Goal: Check status: Check status

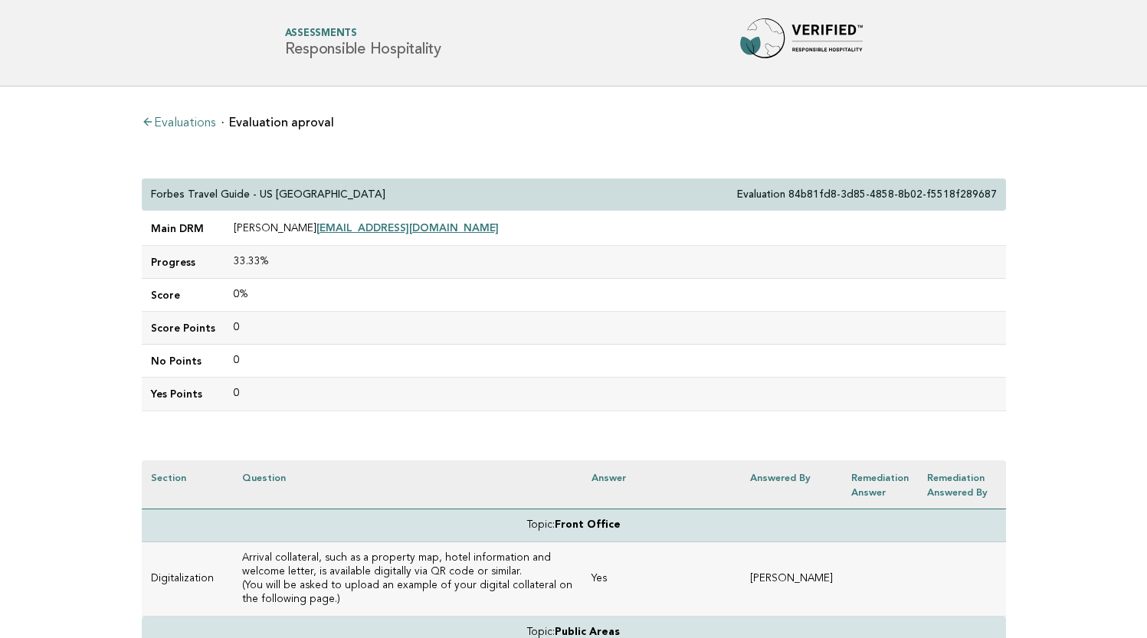
click at [205, 119] on link "Evaluations" at bounding box center [179, 123] width 74 height 12
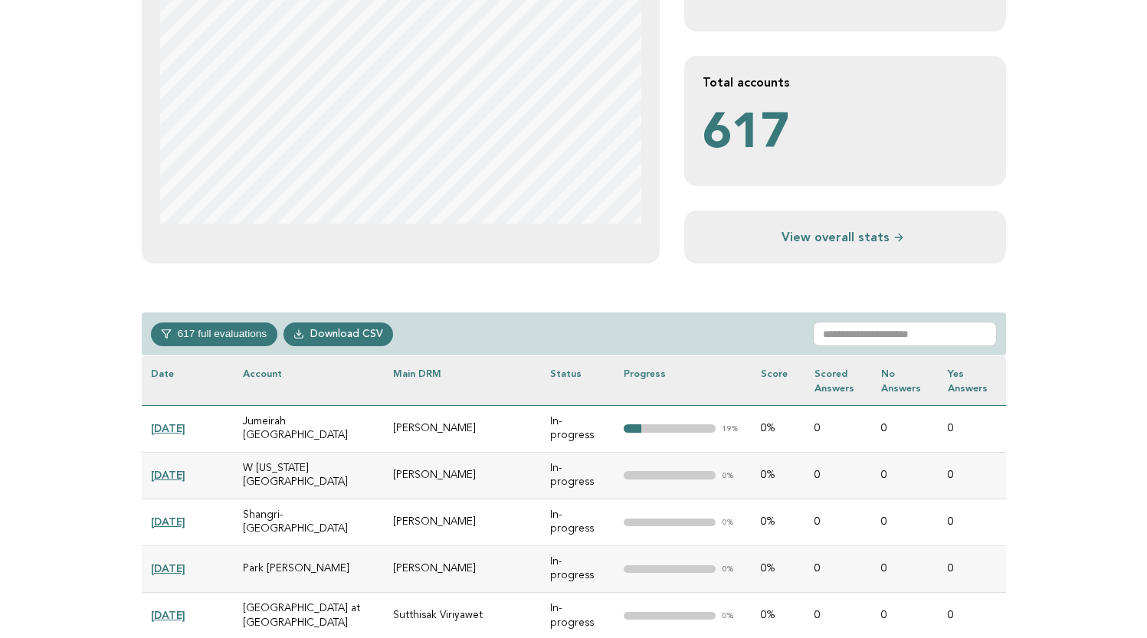
scroll to position [690, 0]
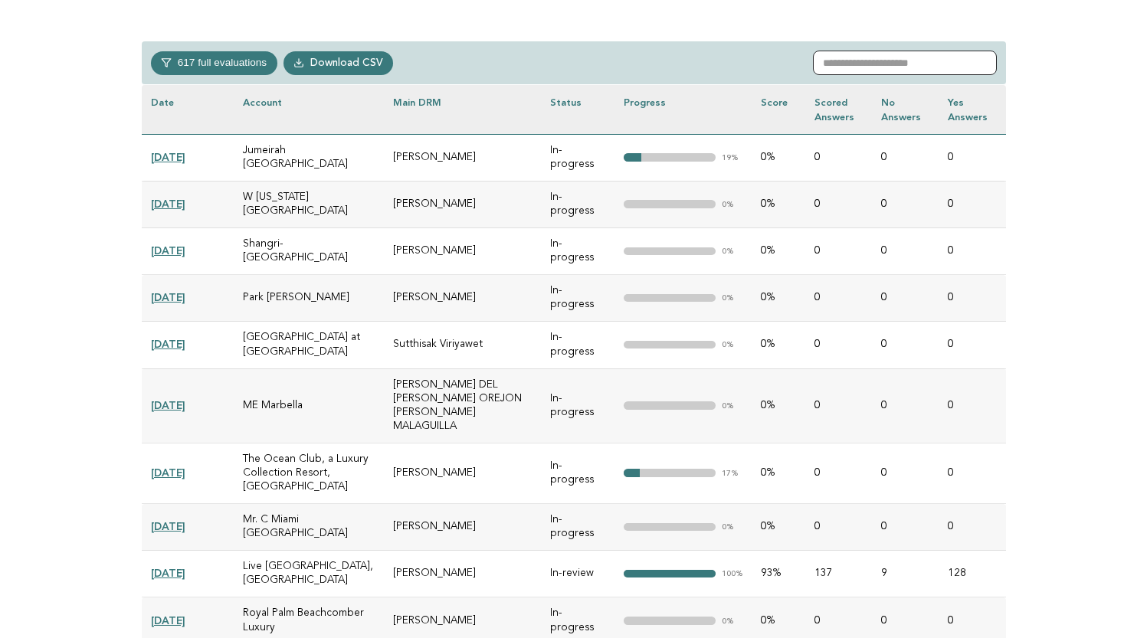
click at [853, 64] on input "text" at bounding box center [905, 63] width 184 height 25
paste input "**********"
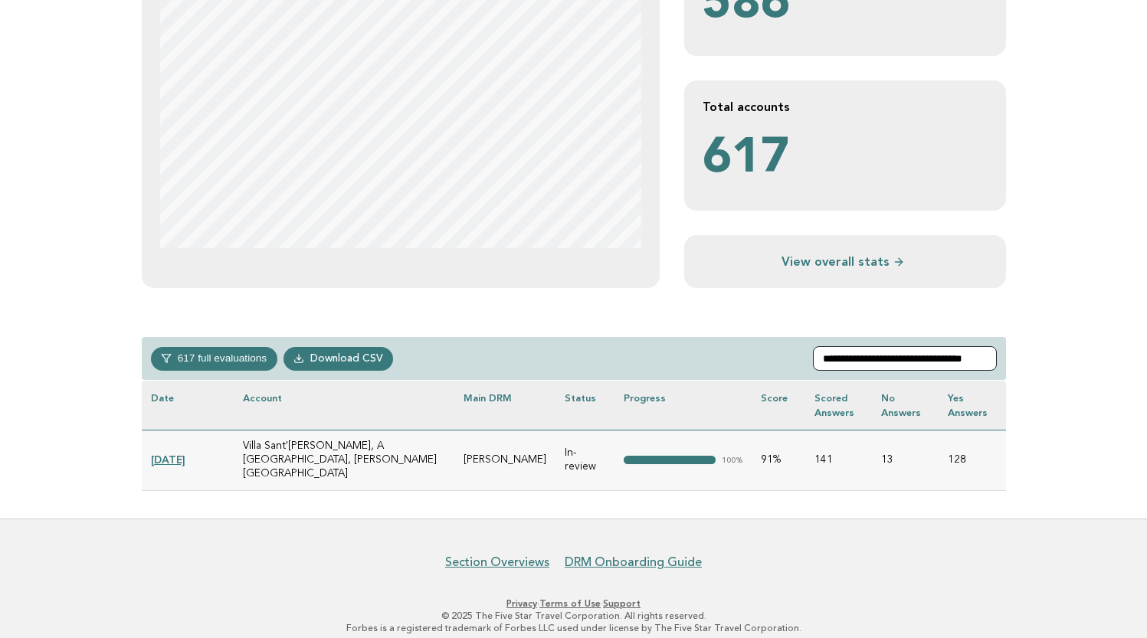
type input "**********"
click at [185, 454] on link "2025-05-06" at bounding box center [168, 460] width 34 height 12
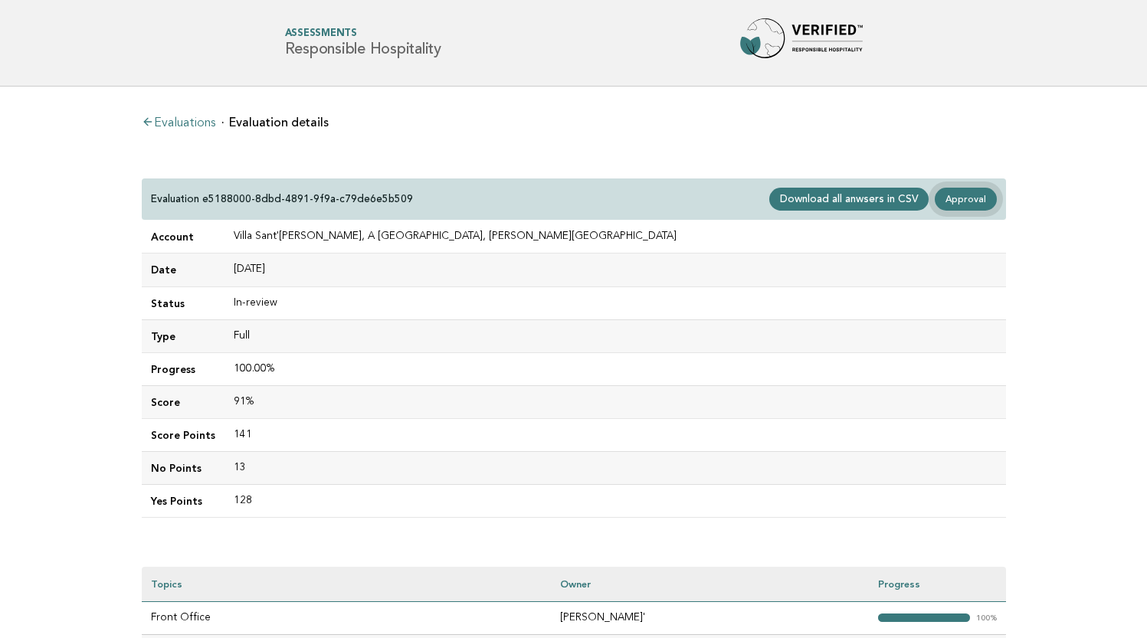
click at [974, 198] on link "Approval" at bounding box center [965, 199] width 61 height 23
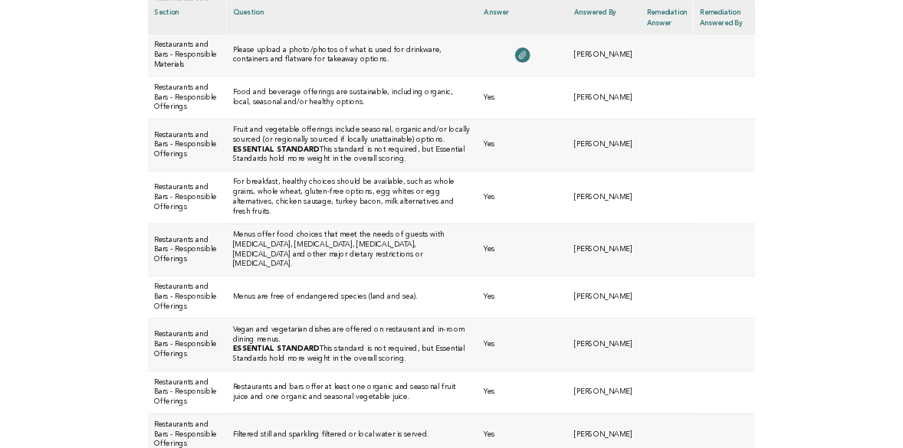
scroll to position [2055, 0]
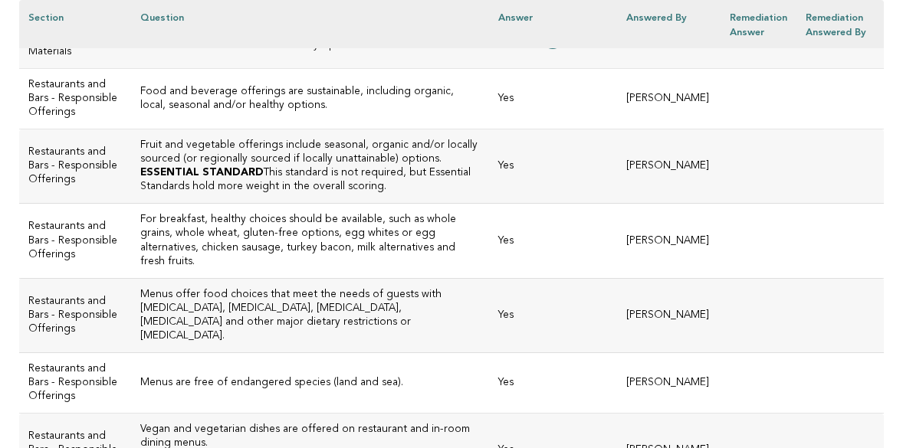
click at [291, 194] on p "ESSENTIAL STANDARD This standard is not required, but Essential Standards hold …" at bounding box center [309, 180] width 339 height 28
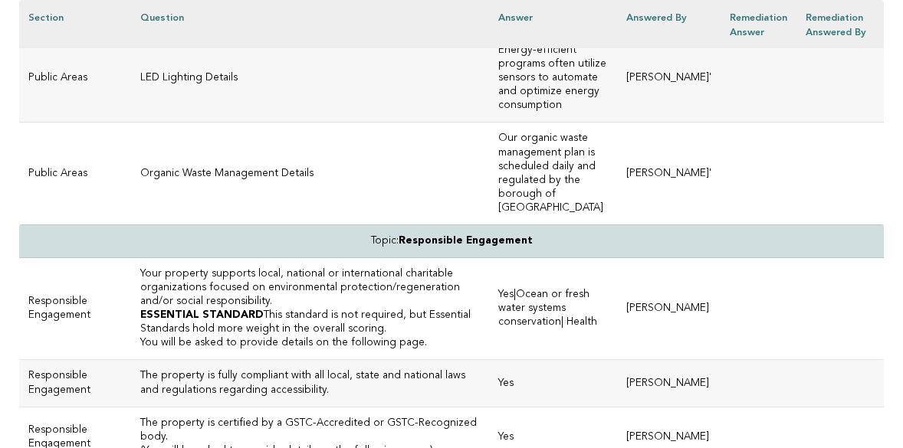
scroll to position [4549, 0]
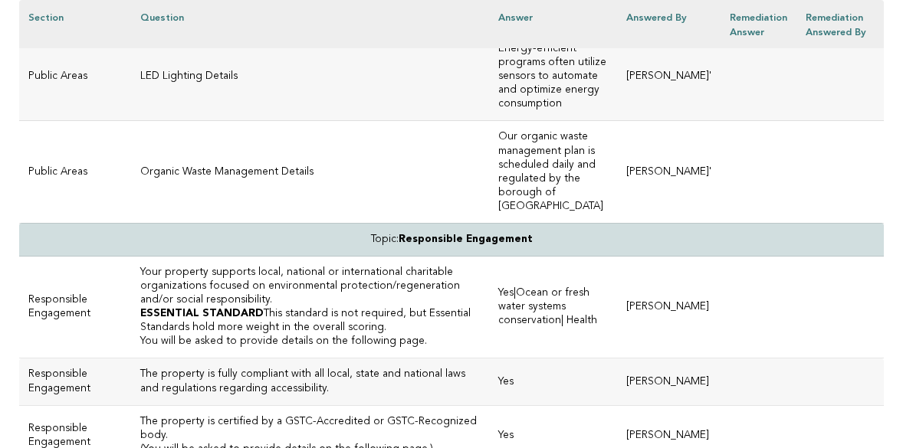
drag, startPoint x: 377, startPoint y: 184, endPoint x: 116, endPoint y: 179, distance: 260.6
copy h3 "Your property has an organic waste management plan."
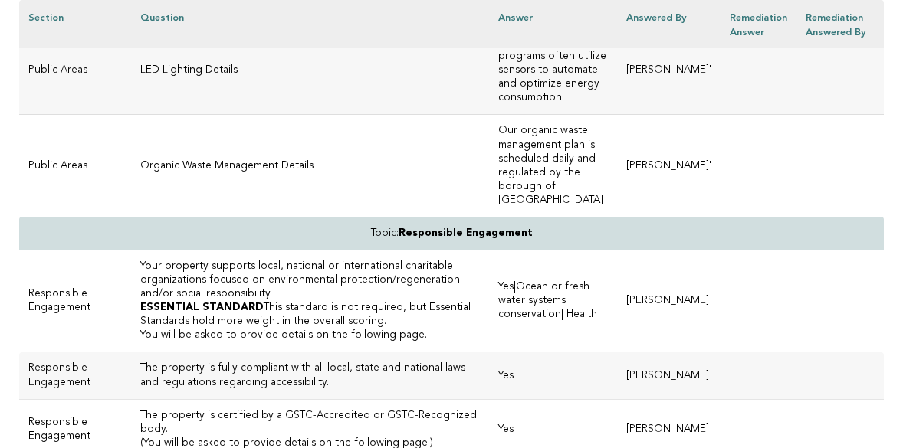
scroll to position [4554, 0]
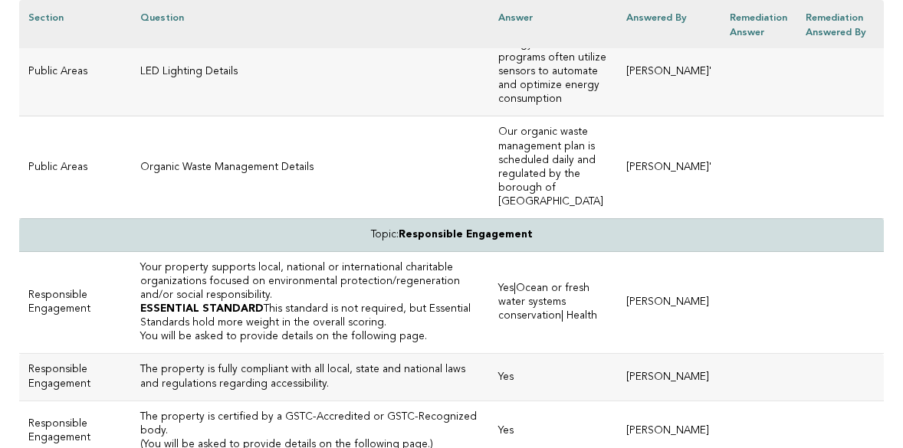
click at [437, 18] on p "You will be asked to provide details on the following page." at bounding box center [309, 12] width 339 height 14
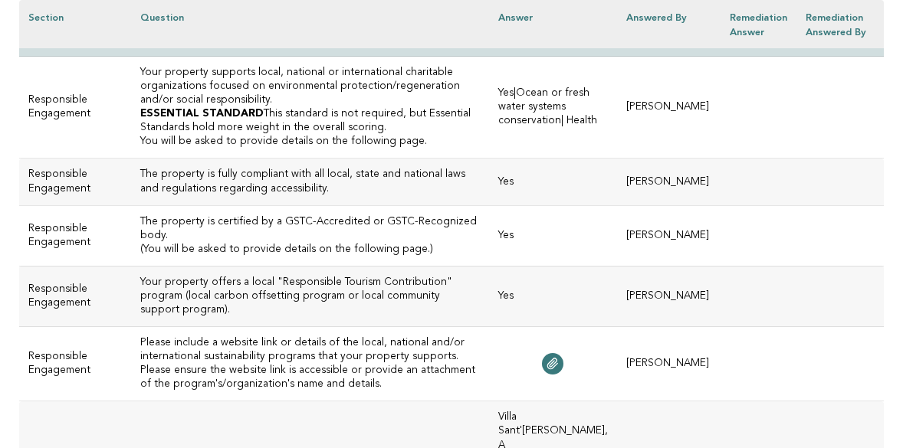
scroll to position [4744, 0]
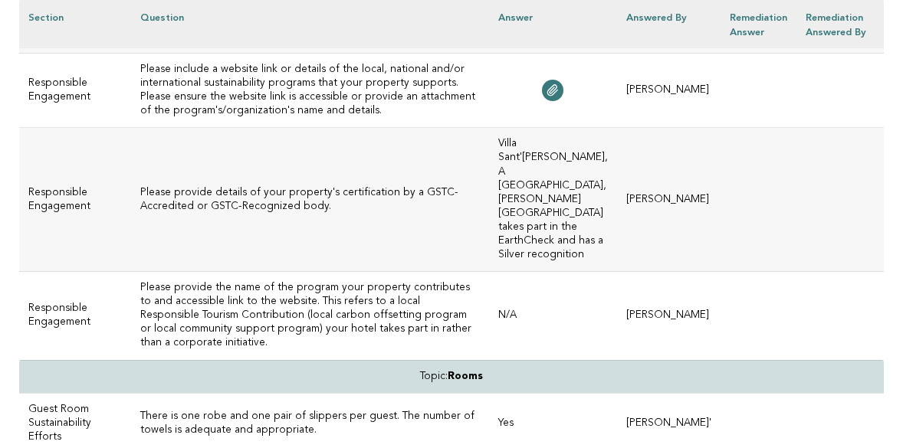
scroll to position [5025, 0]
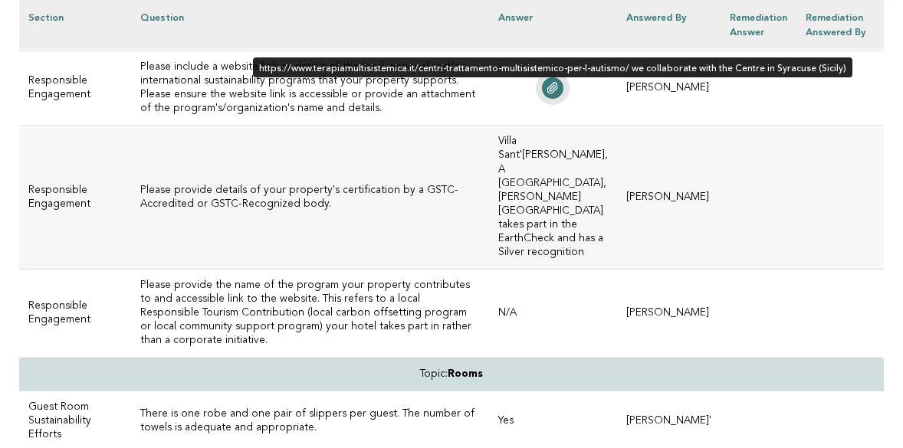
click at [558, 93] on icon at bounding box center [553, 88] width 10 height 11
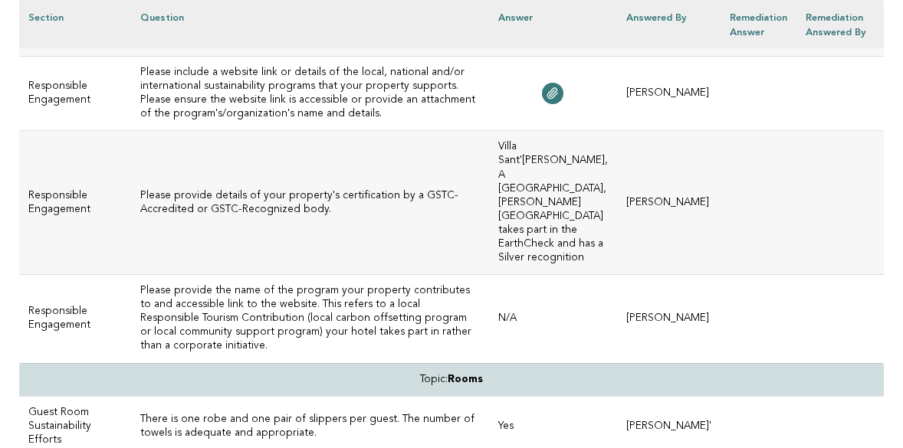
scroll to position [5024, 0]
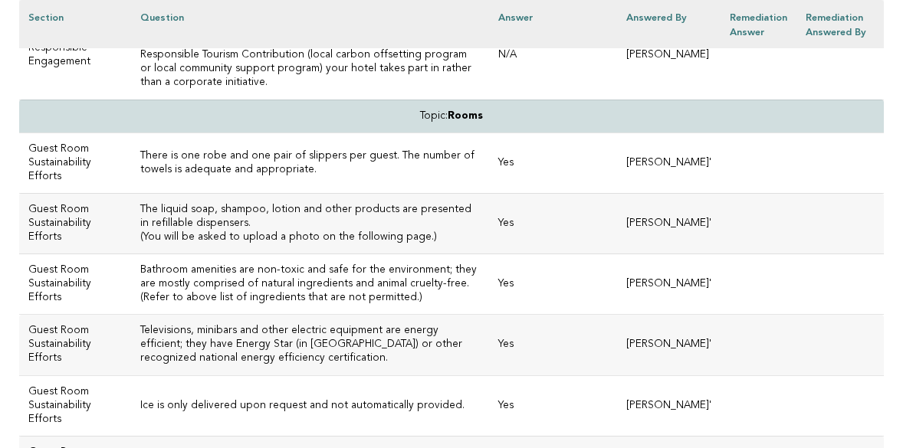
scroll to position [5288, 0]
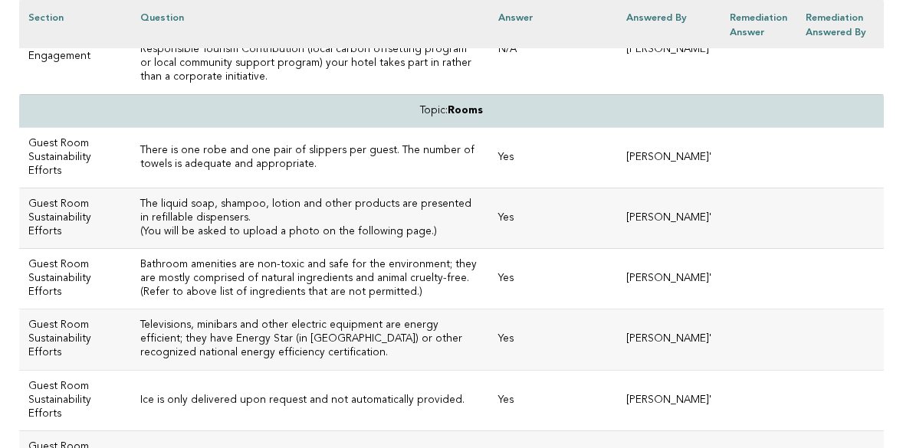
drag, startPoint x: 123, startPoint y: 105, endPoint x: 222, endPoint y: 106, distance: 98.9
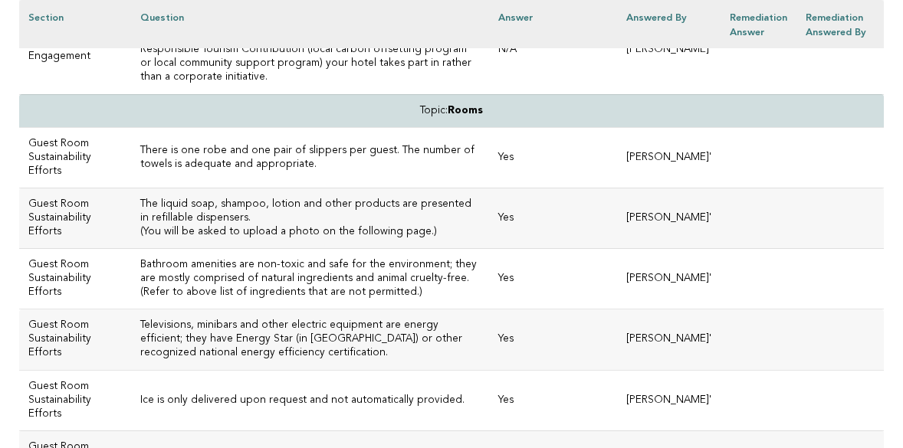
drag, startPoint x: 120, startPoint y: 102, endPoint x: 517, endPoint y: 130, distance: 398.0
copy h3 "Please include a website link or details of the local, national and/or internat…"
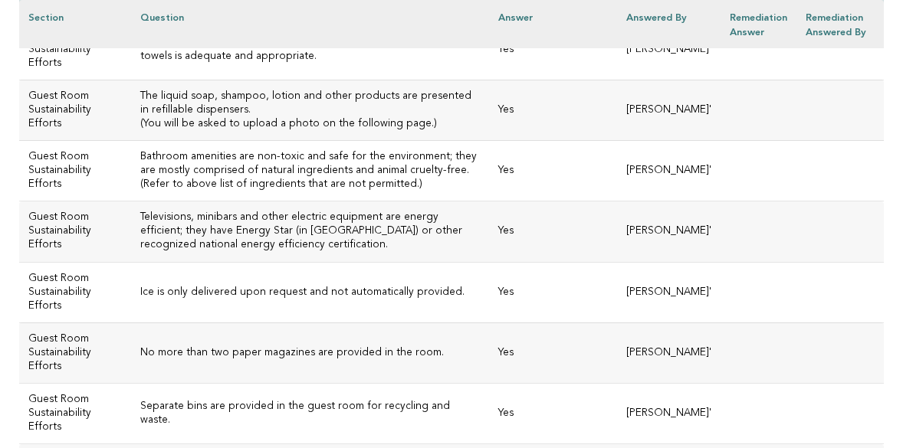
scroll to position [5397, 0]
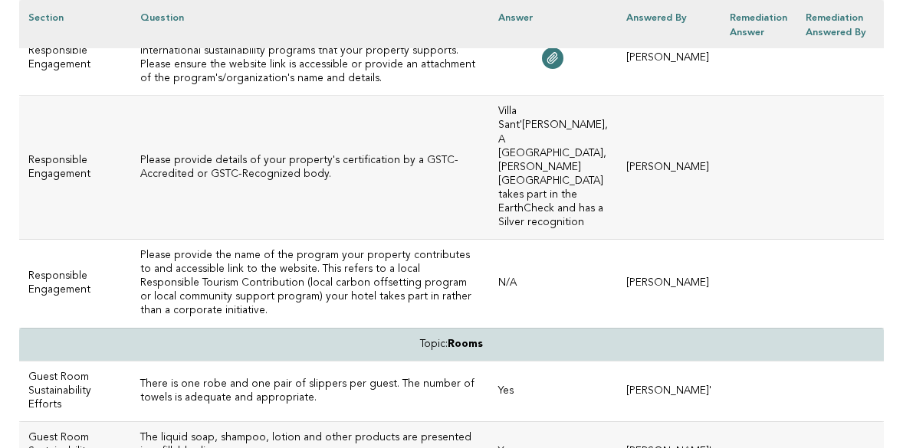
scroll to position [5056, 0]
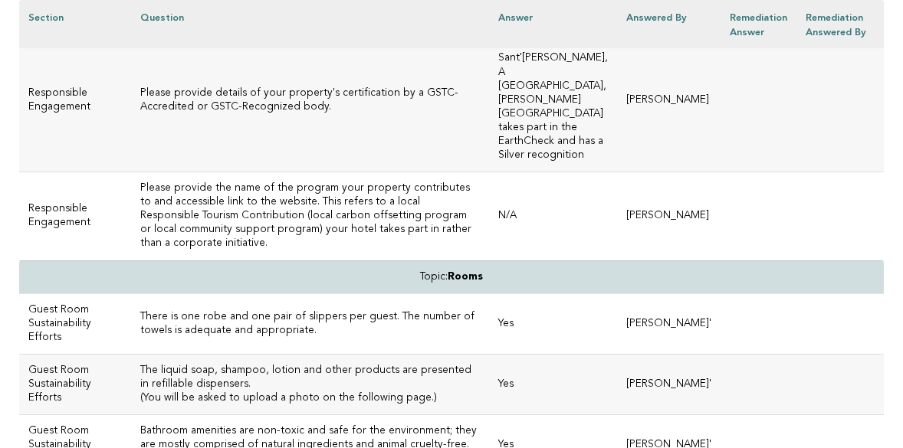
scroll to position [5124, 1]
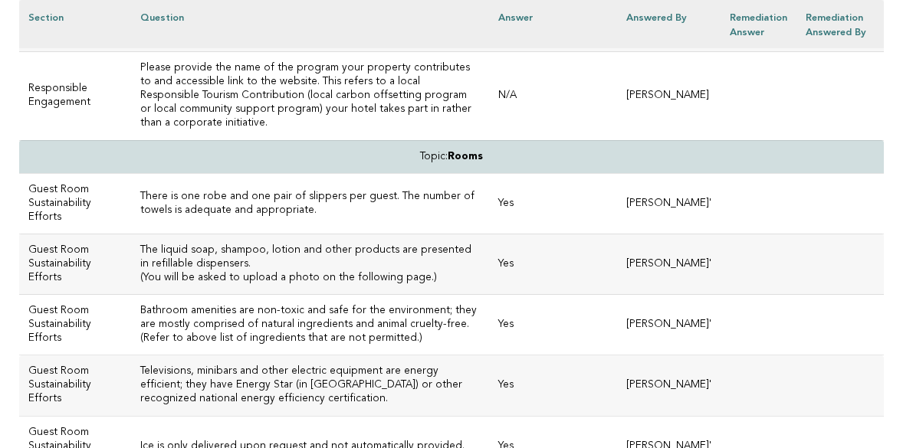
scroll to position [5232, 0]
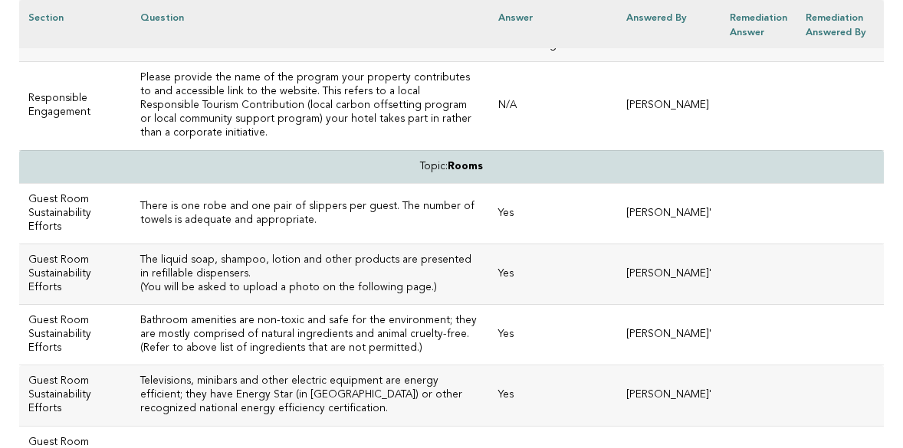
drag, startPoint x: 394, startPoint y: 122, endPoint x: 122, endPoint y: 110, distance: 272.3
copy h3 "Your property offers a local "Responsible Tourism Contribution" program (local …"
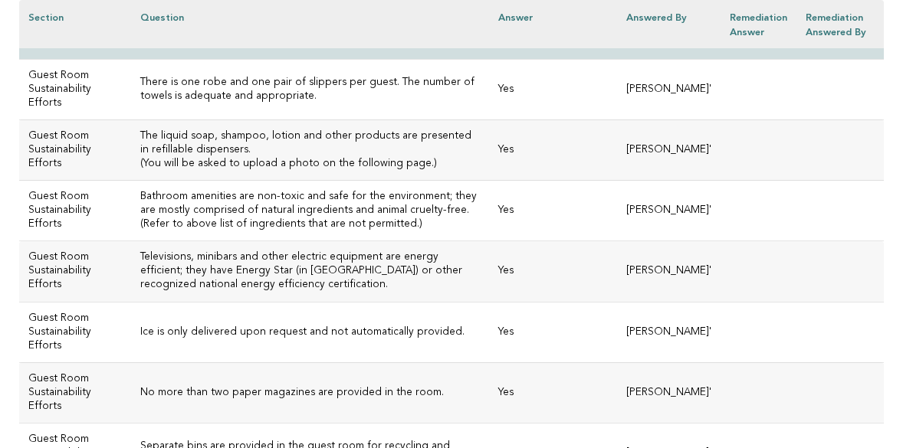
scroll to position [5393, 0]
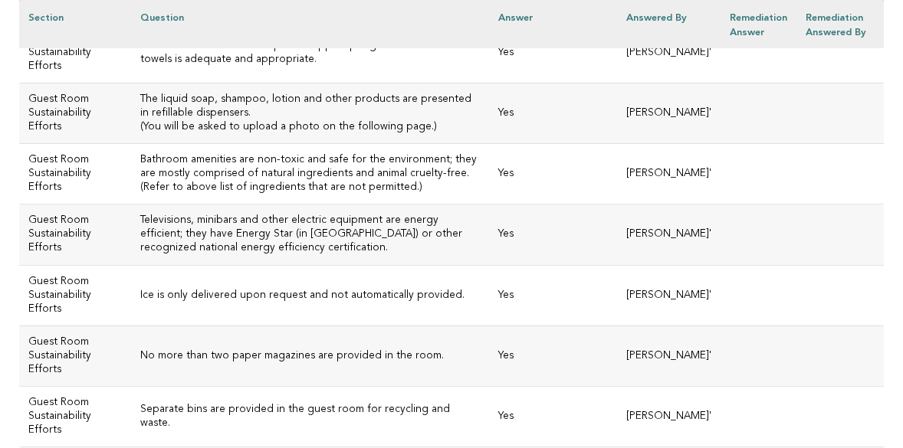
drag, startPoint x: 122, startPoint y: 231, endPoint x: 284, endPoint y: 277, distance: 168.1
copy h3 "Please provide the name of the program your property contributes to and accessi…"
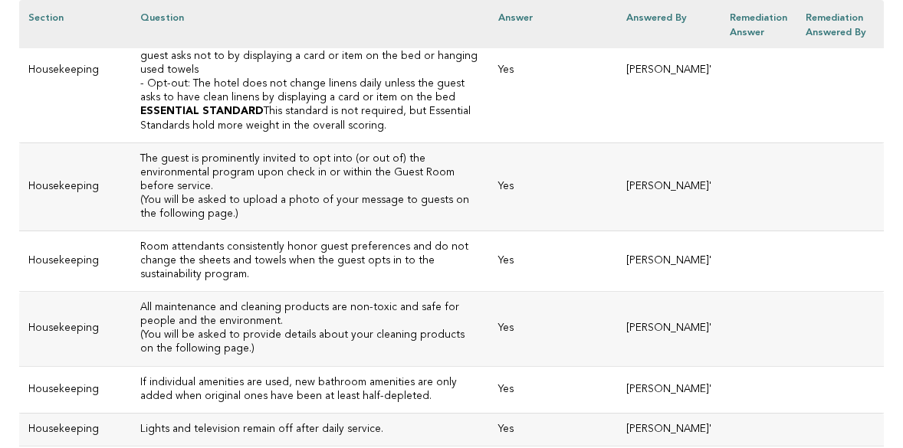
scroll to position [6027, 0]
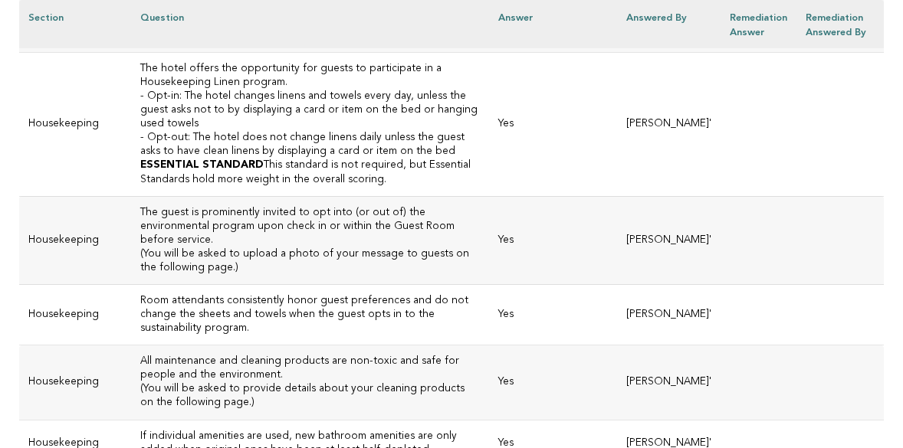
scroll to position [5961, 0]
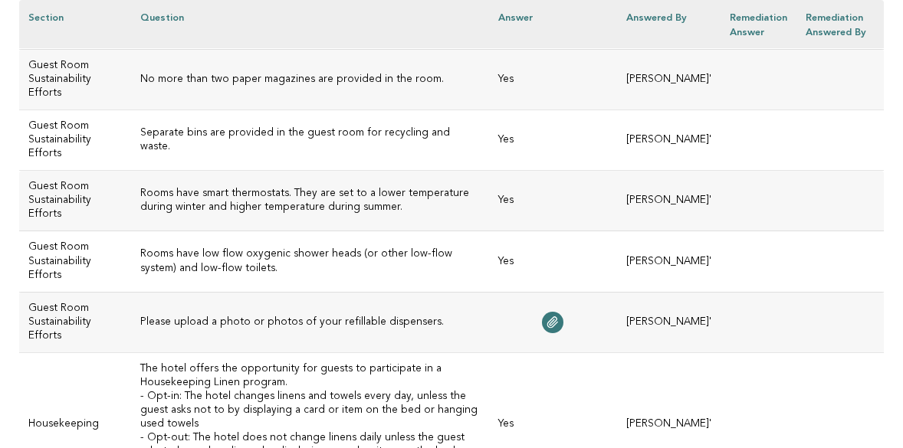
scroll to position [5644, 0]
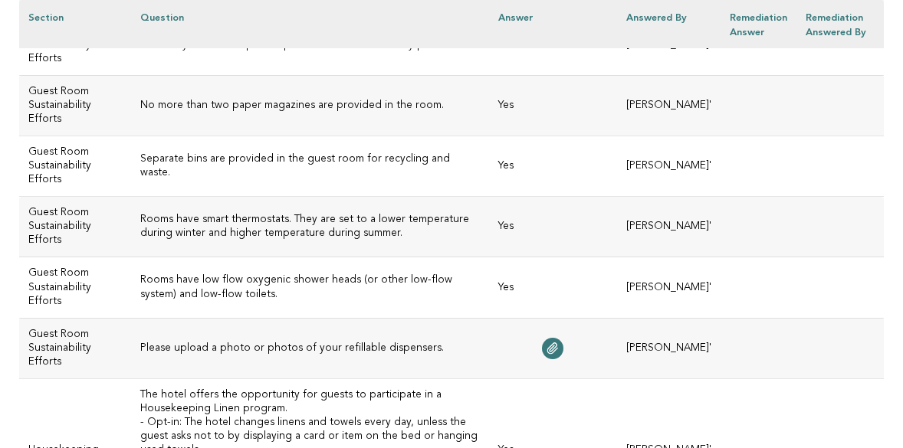
drag, startPoint x: 174, startPoint y: 161, endPoint x: 113, endPoint y: 150, distance: 61.5
copy h3 "The liquid soap, shampoo, lotion and other products are presented in refillable…"
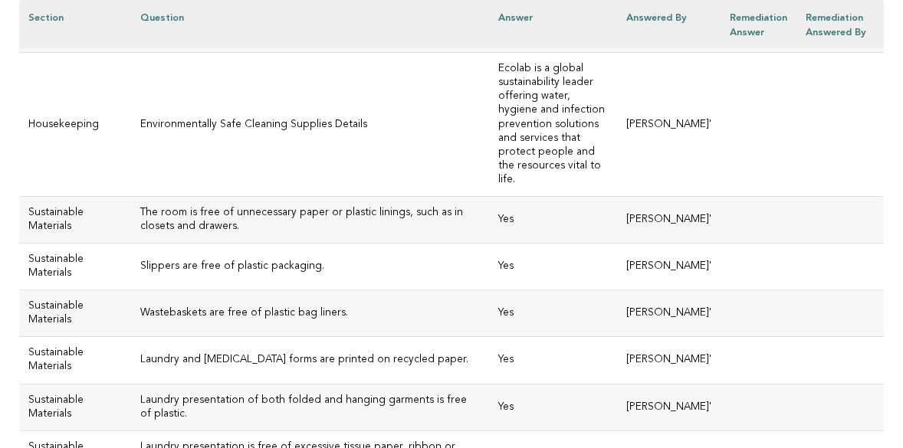
scroll to position [6528, 0]
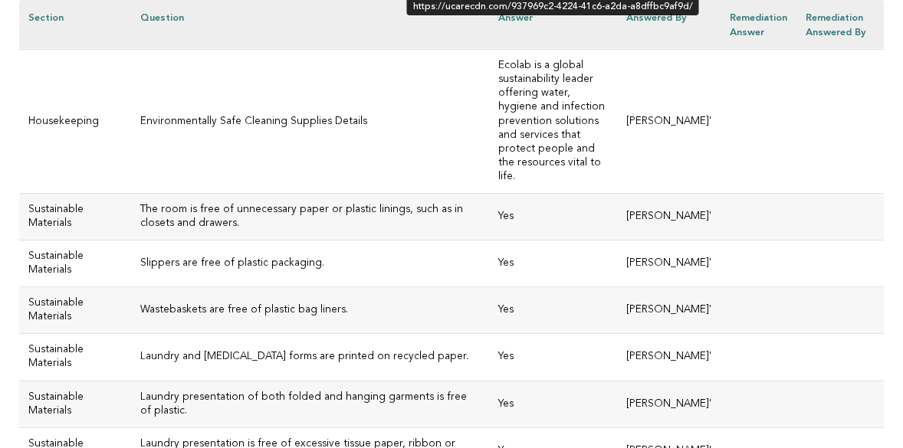
click at [558, 31] on icon at bounding box center [553, 26] width 10 height 11
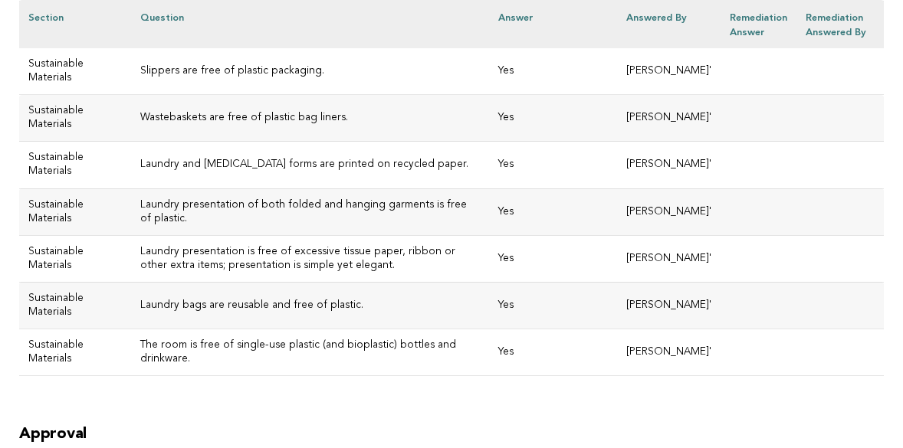
scroll to position [6729, 0]
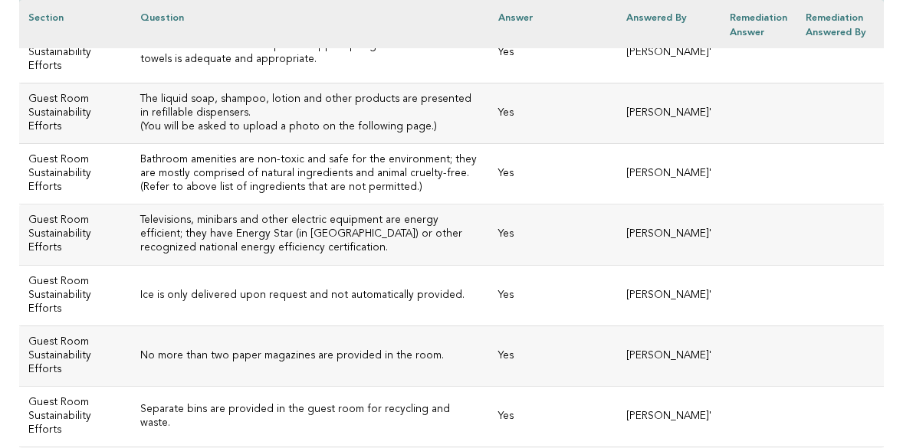
scroll to position [5221, 0]
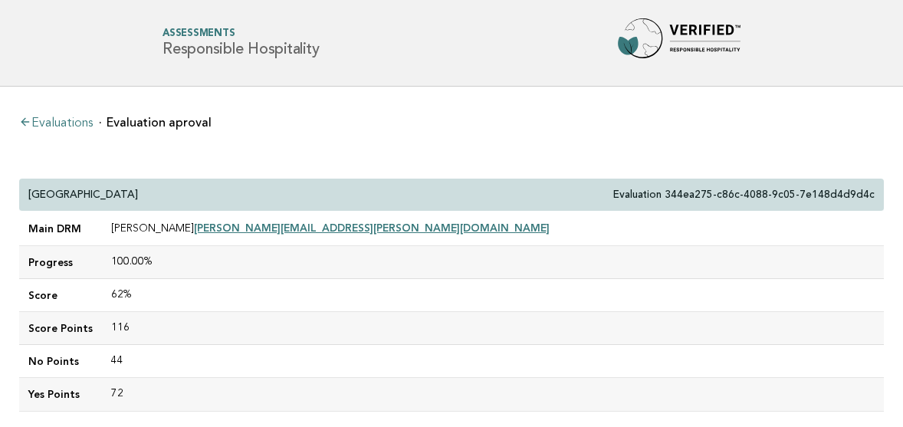
drag, startPoint x: 166, startPoint y: 192, endPoint x: 22, endPoint y: 194, distance: 143.3
click at [22, 194] on div "JW Marriott Hotel Sao Paulo Evaluation 344ea275-c86c-4088-9c05-7e148d4d9d4c" at bounding box center [451, 195] width 864 height 33
copy p "JW Marriott Hotel Sao Paulo"
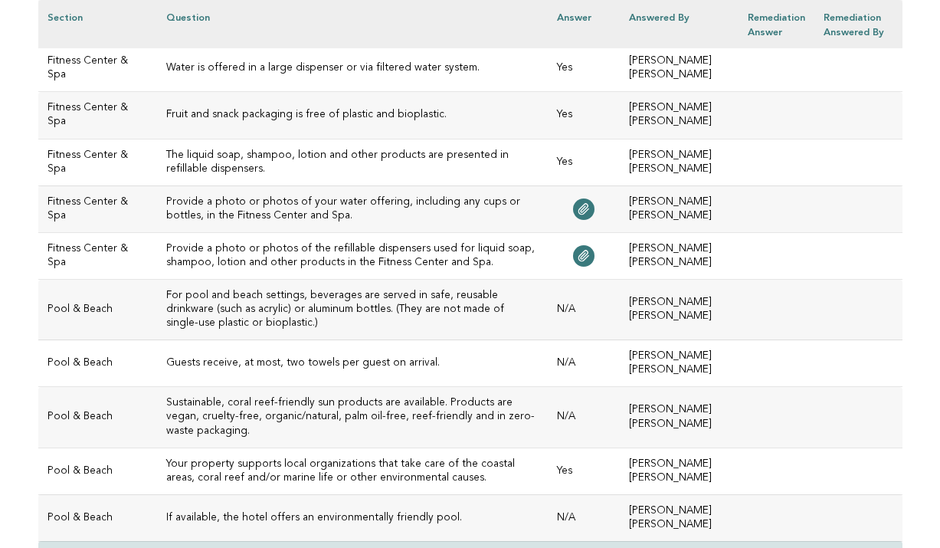
scroll to position [533, 0]
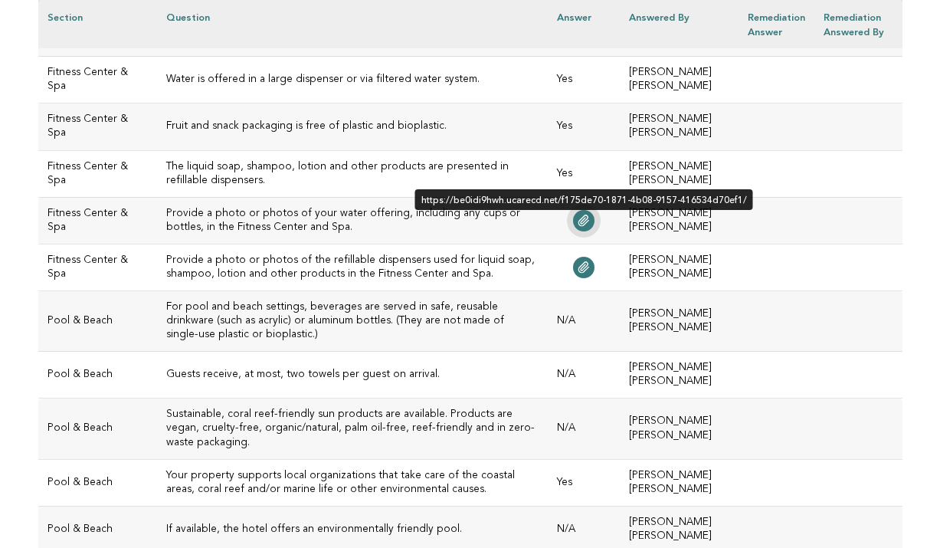
click at [589, 217] on icon at bounding box center [584, 220] width 10 height 11
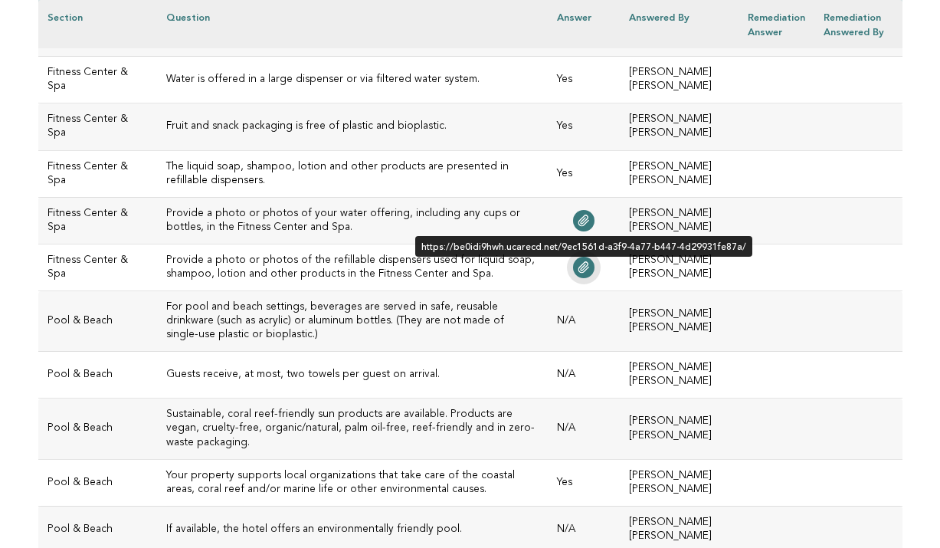
click at [590, 261] on icon at bounding box center [584, 267] width 12 height 12
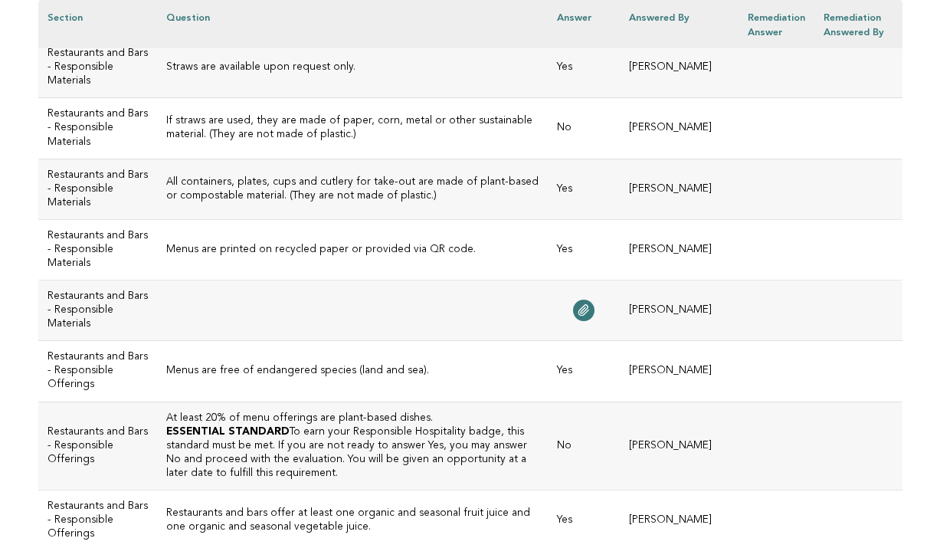
scroll to position [1908, 0]
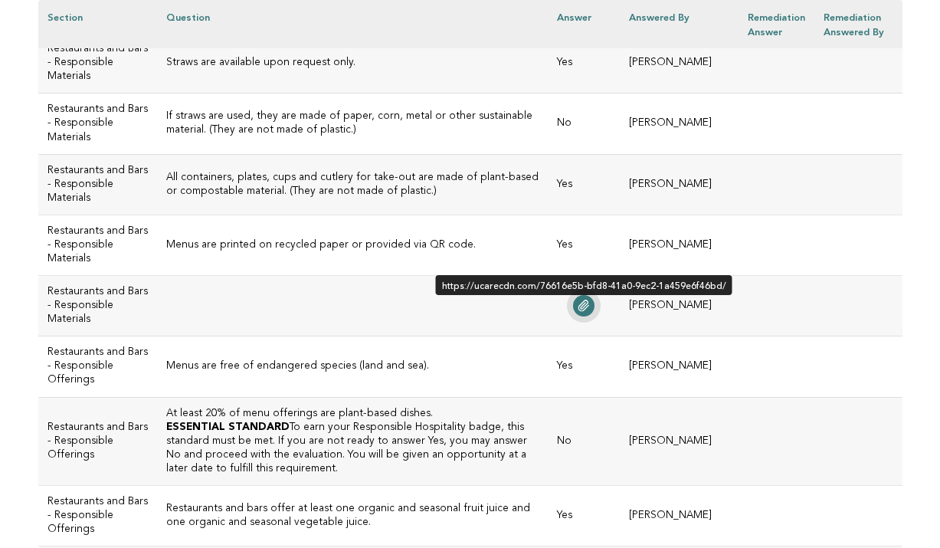
click at [589, 311] on icon at bounding box center [584, 305] width 10 height 11
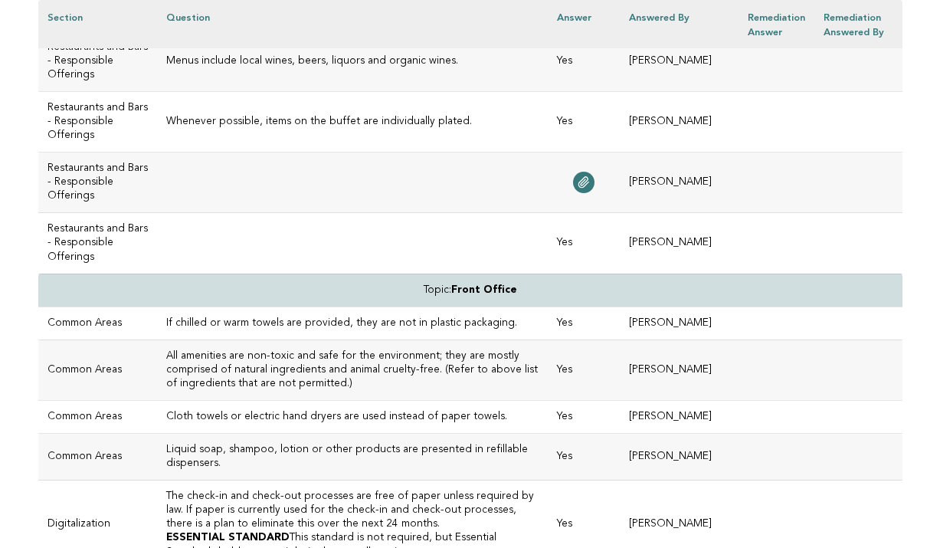
scroll to position [2550, 0]
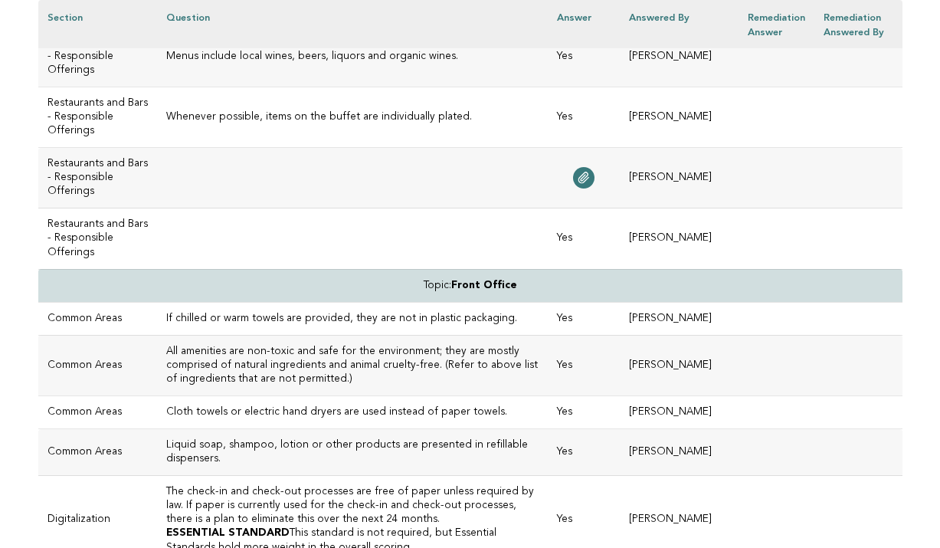
click at [590, 184] on icon at bounding box center [584, 178] width 12 height 12
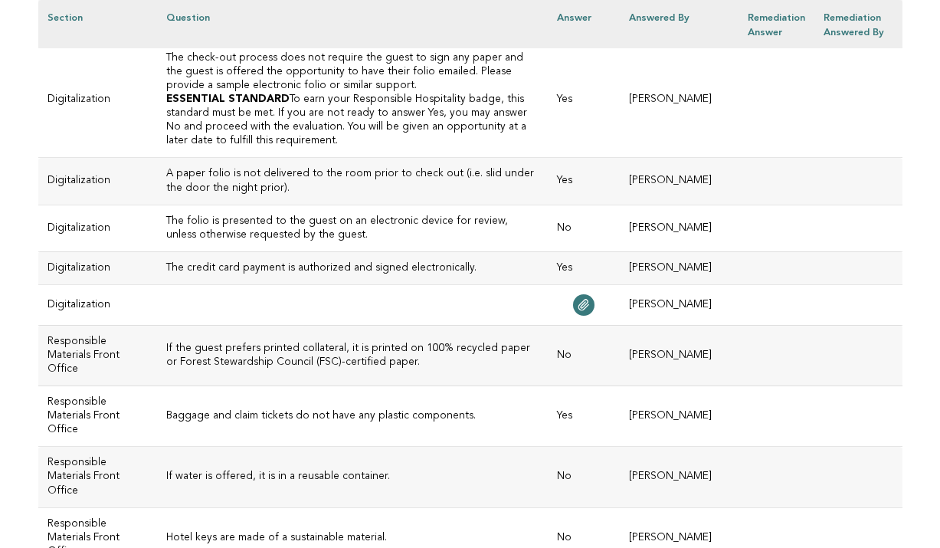
scroll to position [3136, 0]
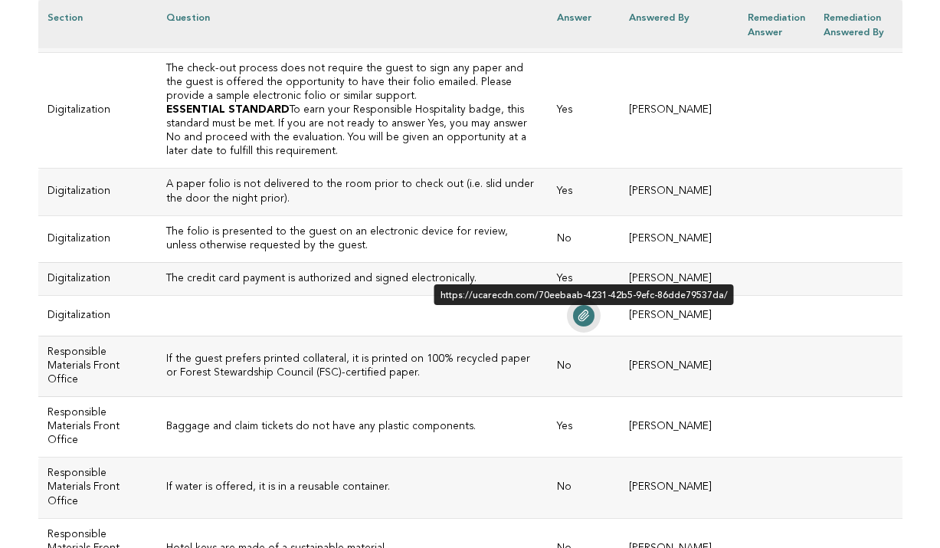
click at [590, 322] on icon at bounding box center [584, 316] width 12 height 12
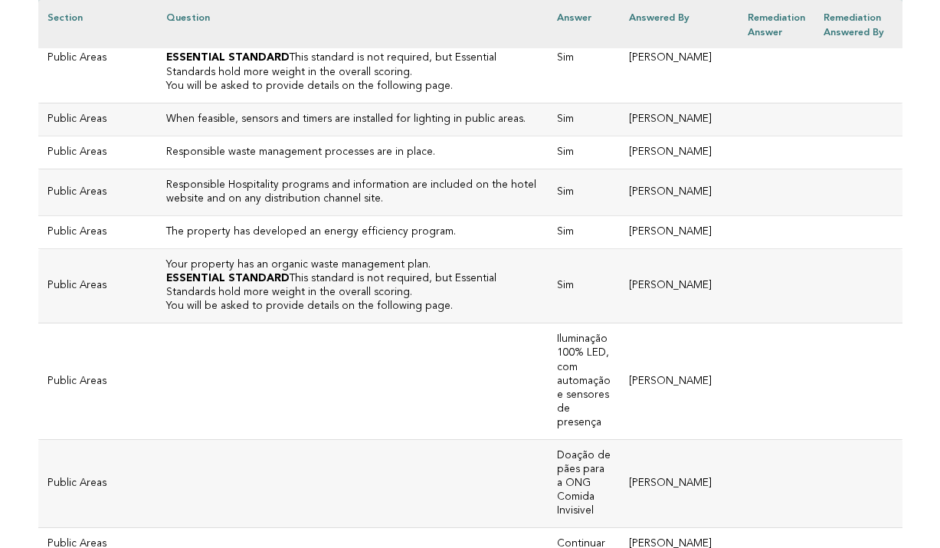
scroll to position [4150, 0]
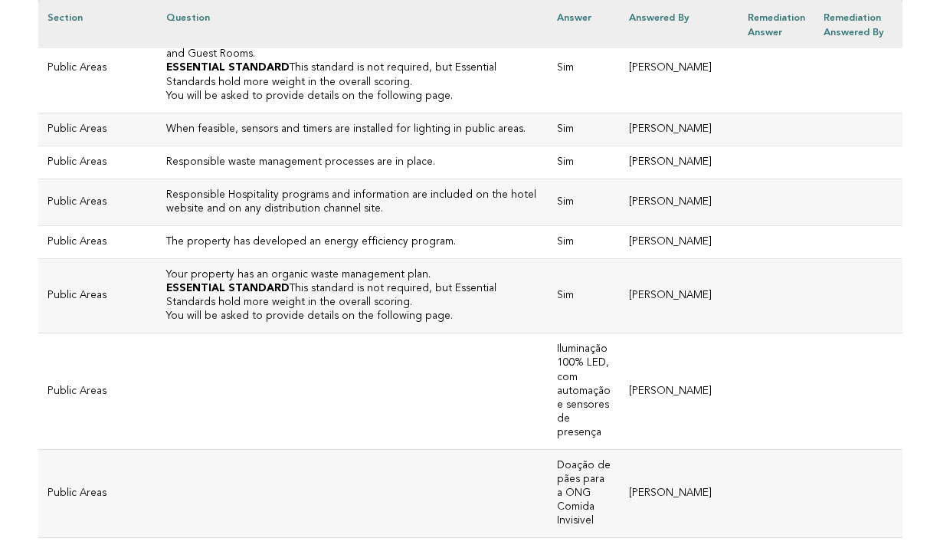
drag, startPoint x: 608, startPoint y: 178, endPoint x: 588, endPoint y: 179, distance: 19.9
click at [588, 113] on td "Sim" at bounding box center [584, 69] width 72 height 88
copy td "Sim"
click at [620, 113] on td "Sim" at bounding box center [584, 69] width 72 height 88
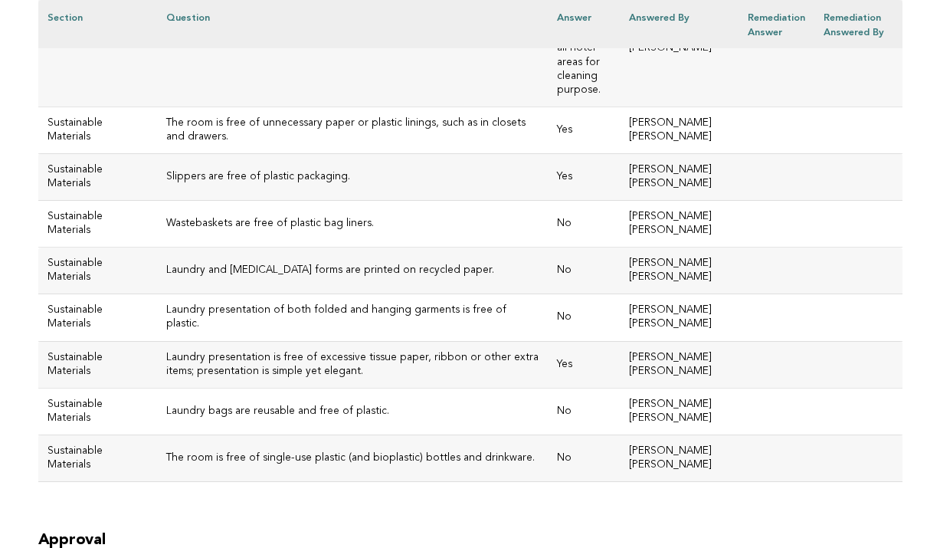
scroll to position [6267, 0]
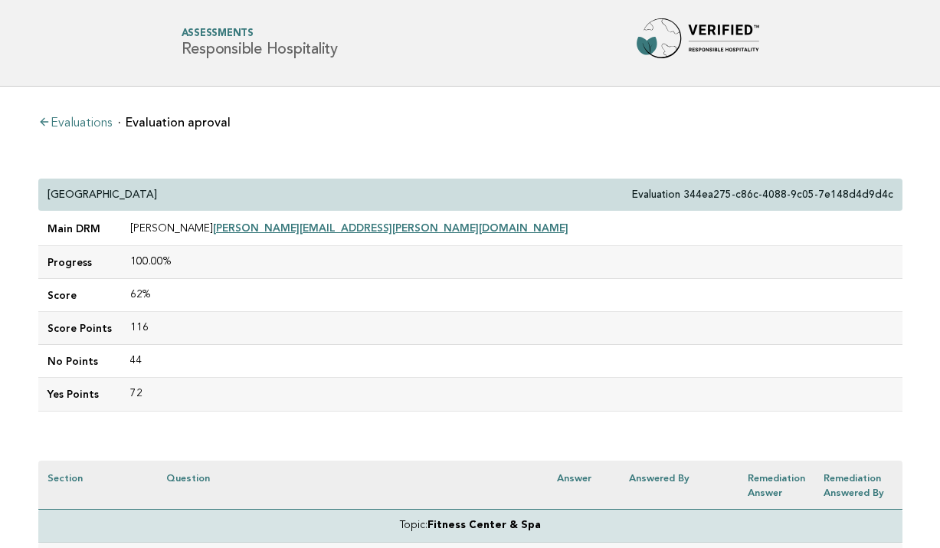
scroll to position [0, 0]
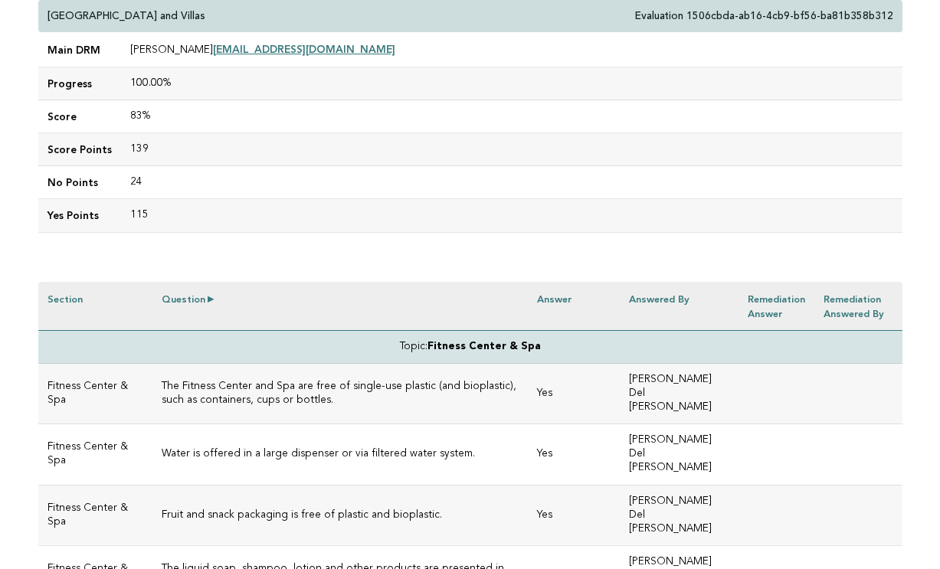
scroll to position [179, 0]
